Goal: Check status

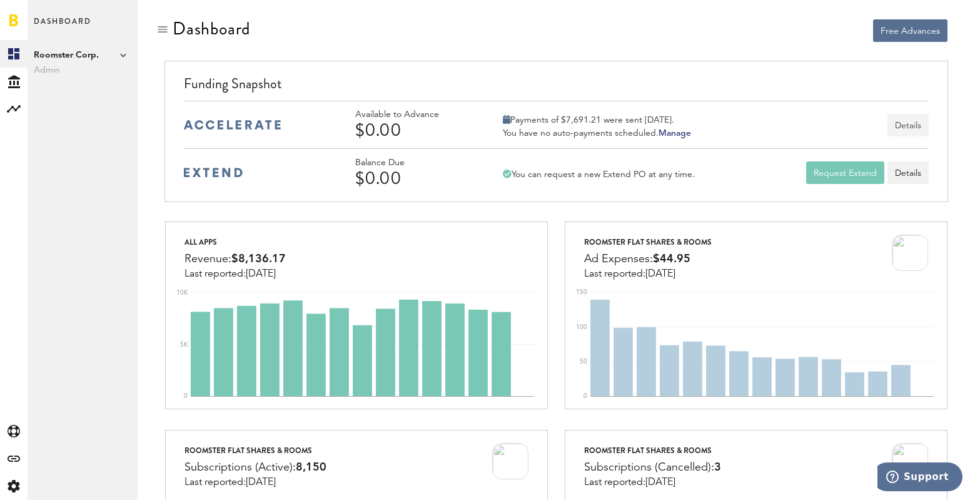
click at [904, 123] on button "Details" at bounding box center [907, 125] width 41 height 23
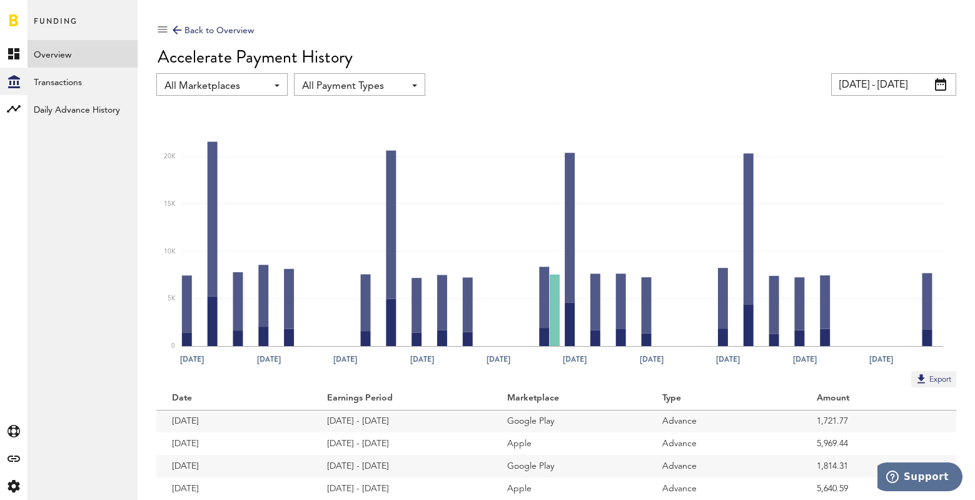
click at [875, 86] on input "08/03/25 - 09/02/25" at bounding box center [893, 84] width 125 height 23
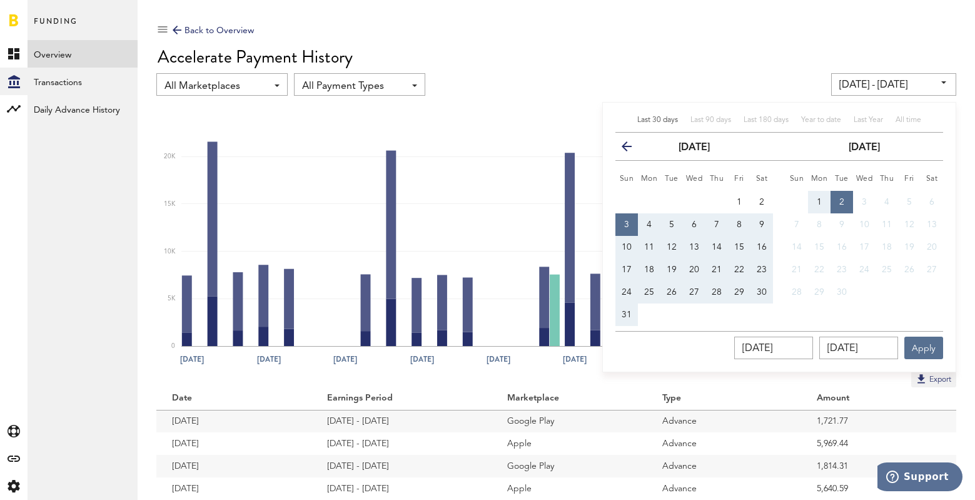
click at [624, 139] on button "previous" at bounding box center [631, 147] width 23 height 18
